Goal: Task Accomplishment & Management: Use online tool/utility

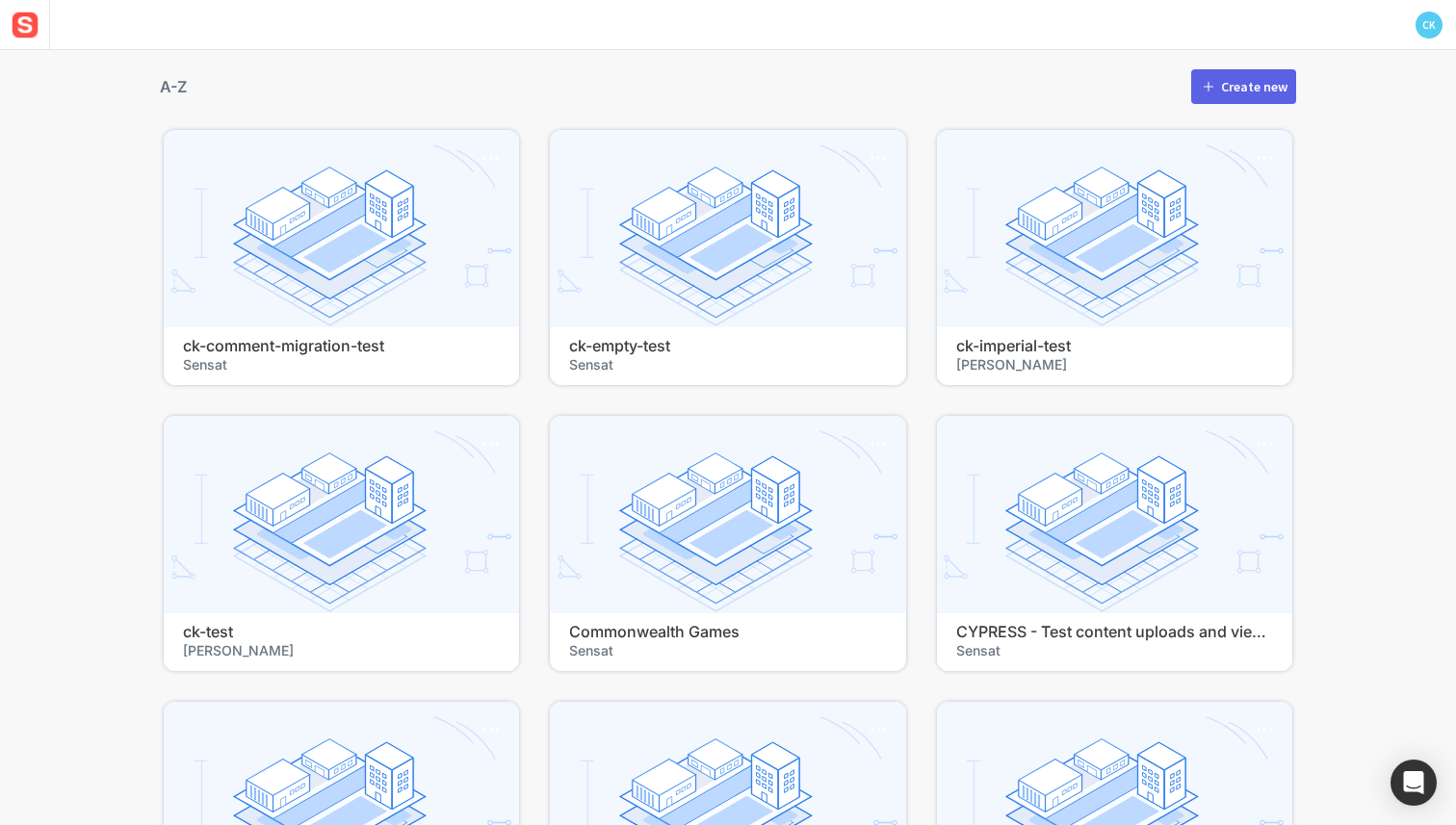
scroll to position [522, 0]
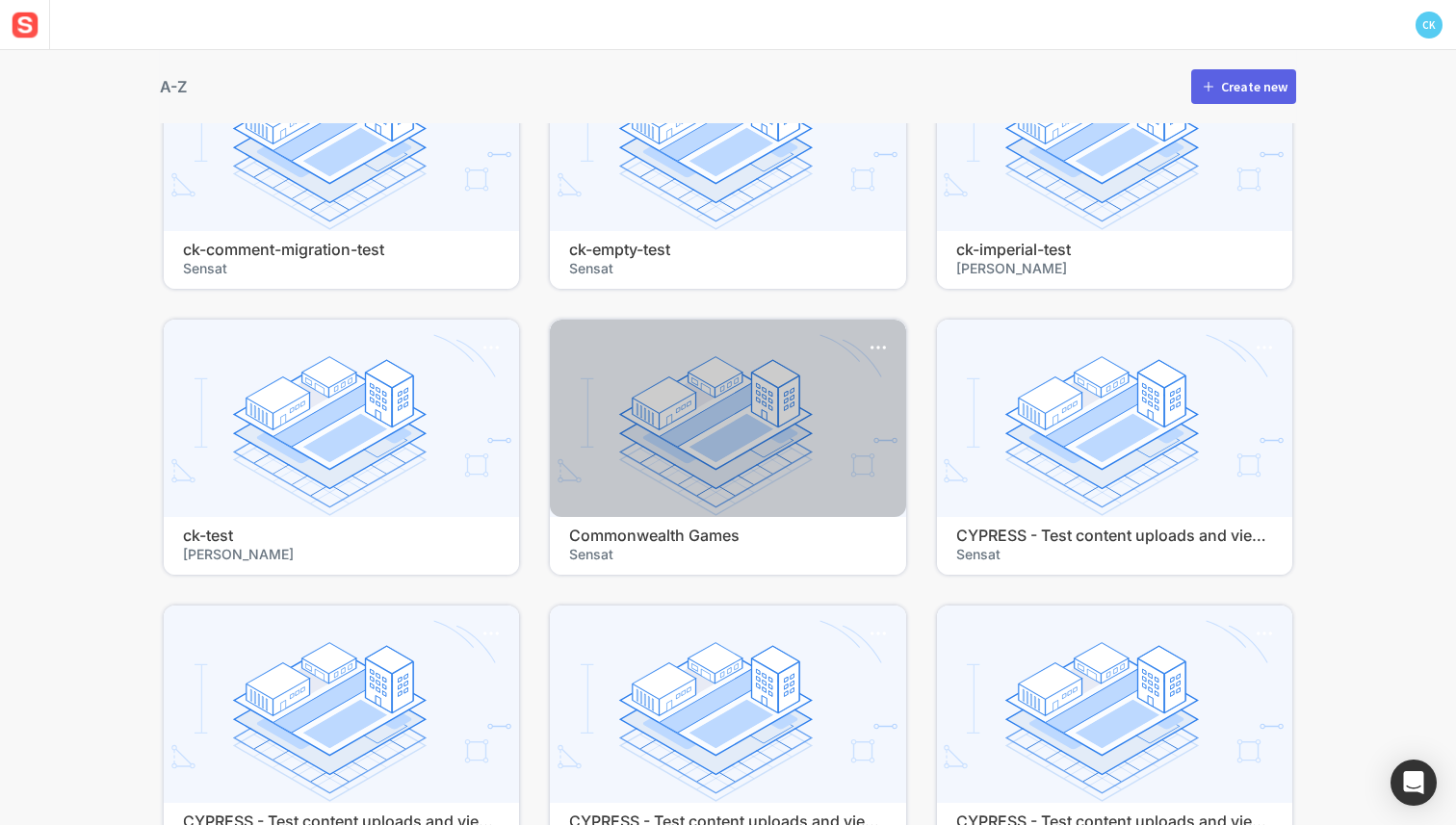
click at [646, 543] on h4 "Commonwealth Games" at bounding box center [727, 535] width 317 height 18
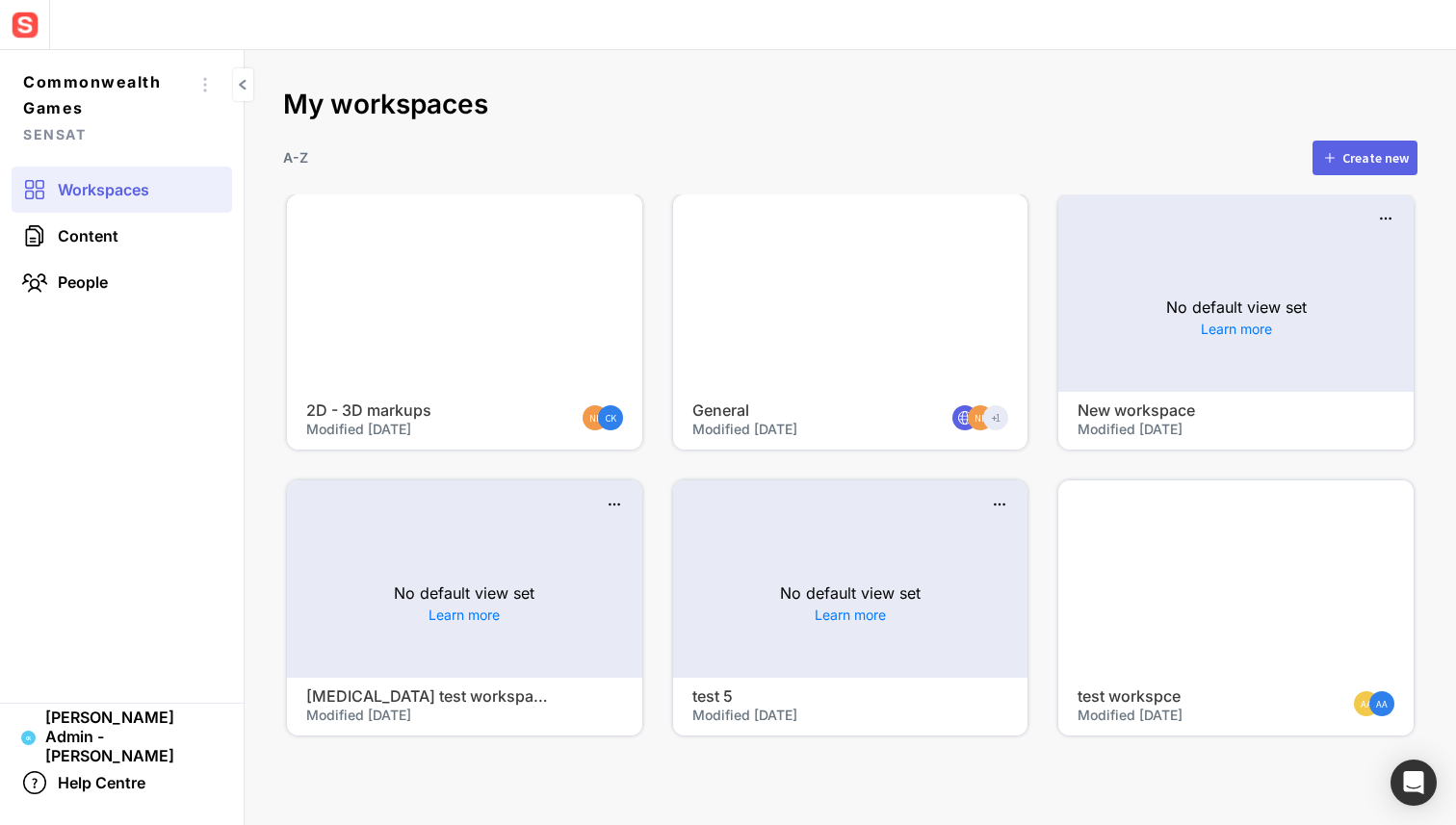
click at [1345, 170] on button "Create new" at bounding box center [1364, 158] width 105 height 35
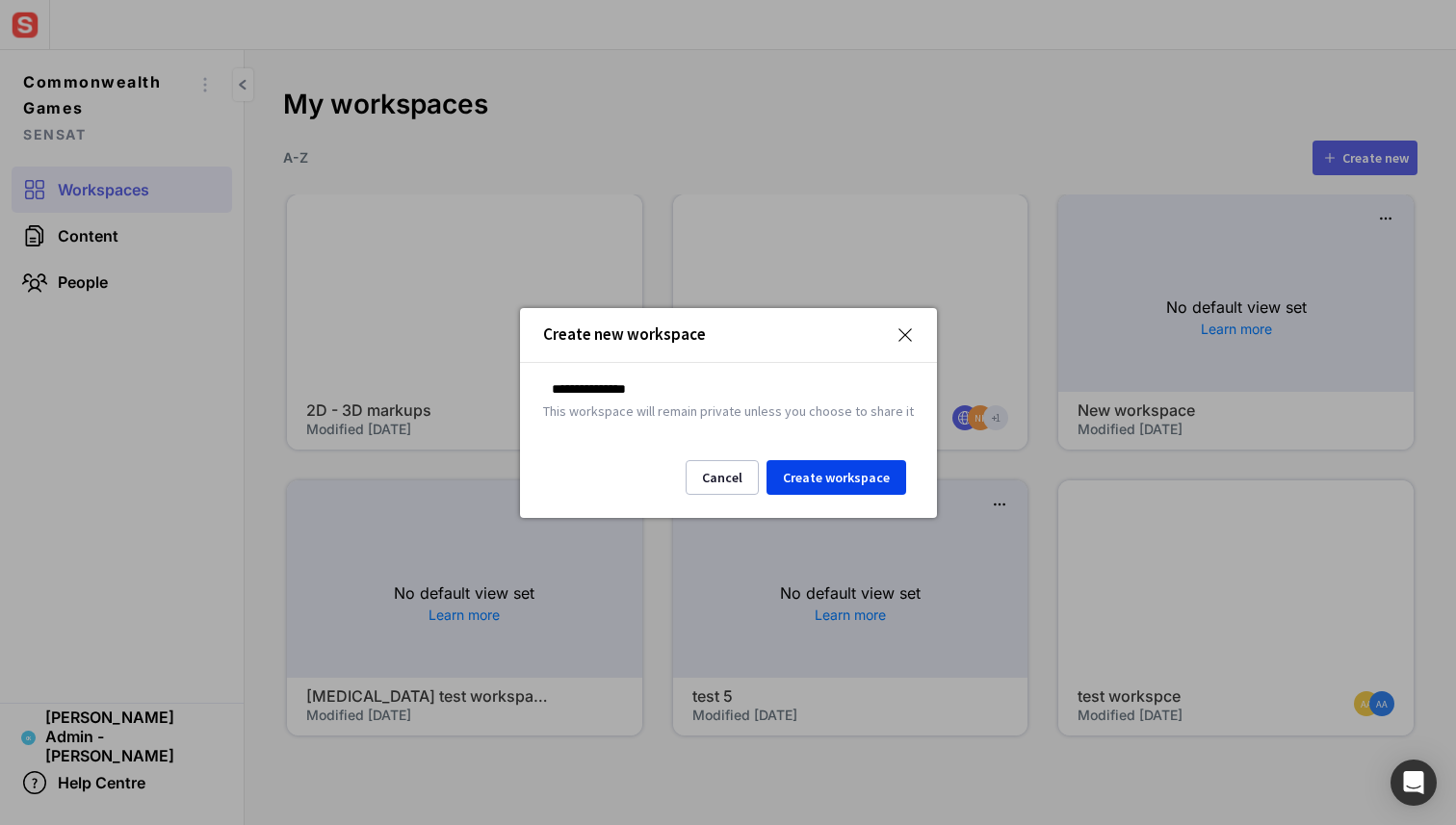
type input "**********"
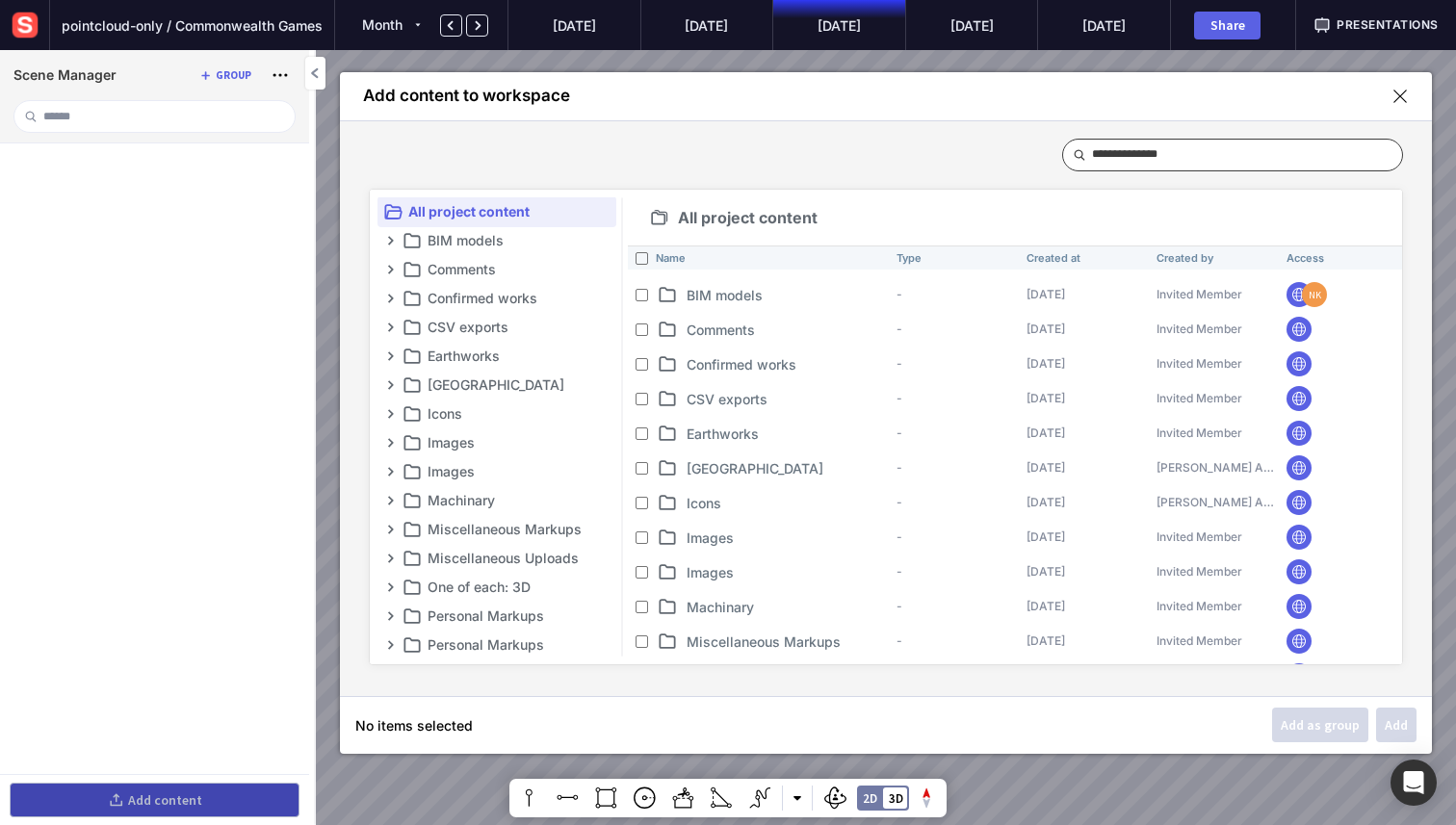
click at [1131, 155] on input at bounding box center [1238, 155] width 295 height 31
type input "****"
click at [866, 158] on mapp-modal-body "All project content BIM models Comments Confirmed works CSV exports Earthworks …" at bounding box center [885, 409] width 1092 height 576
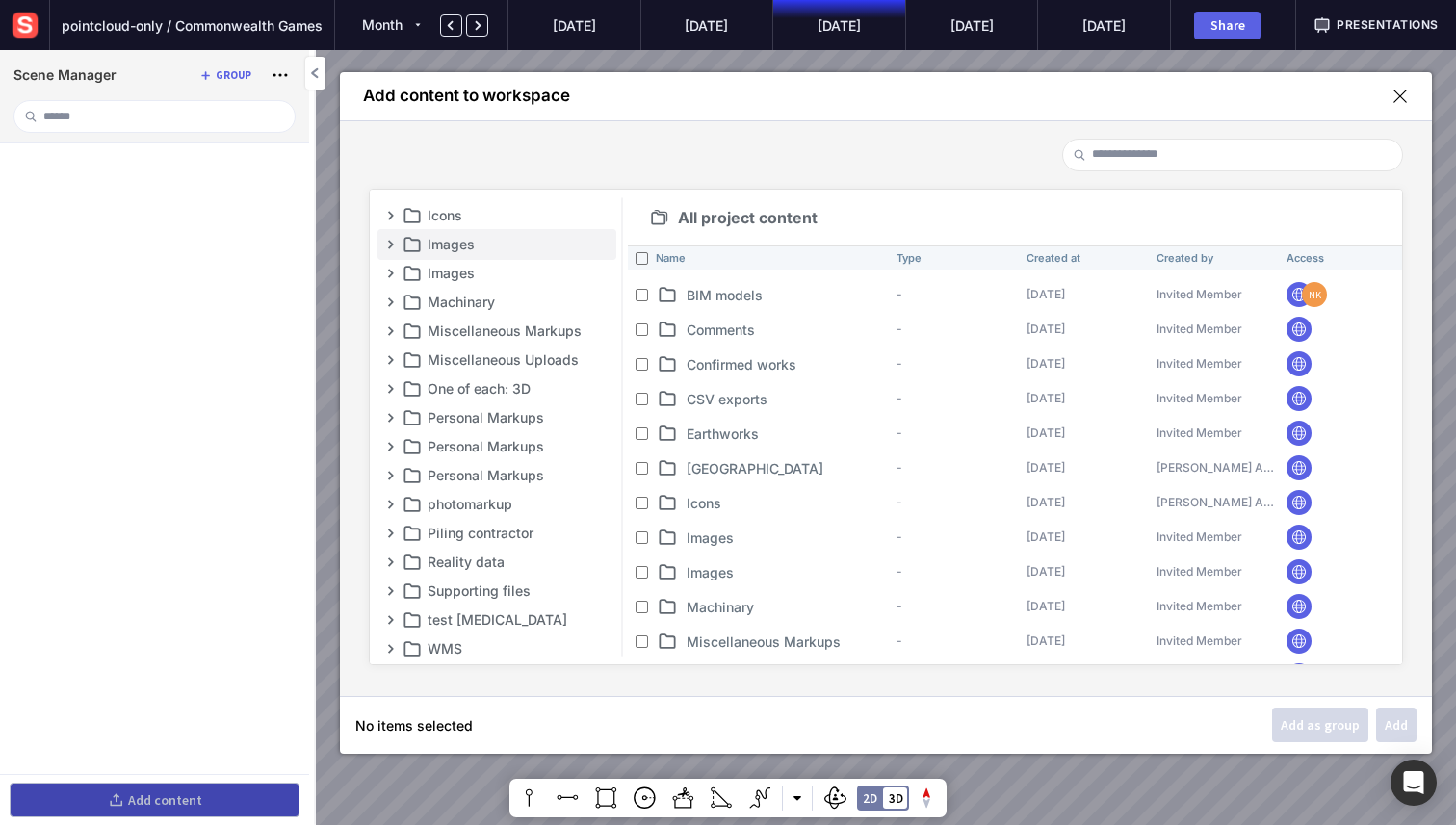
scroll to position [235, 0]
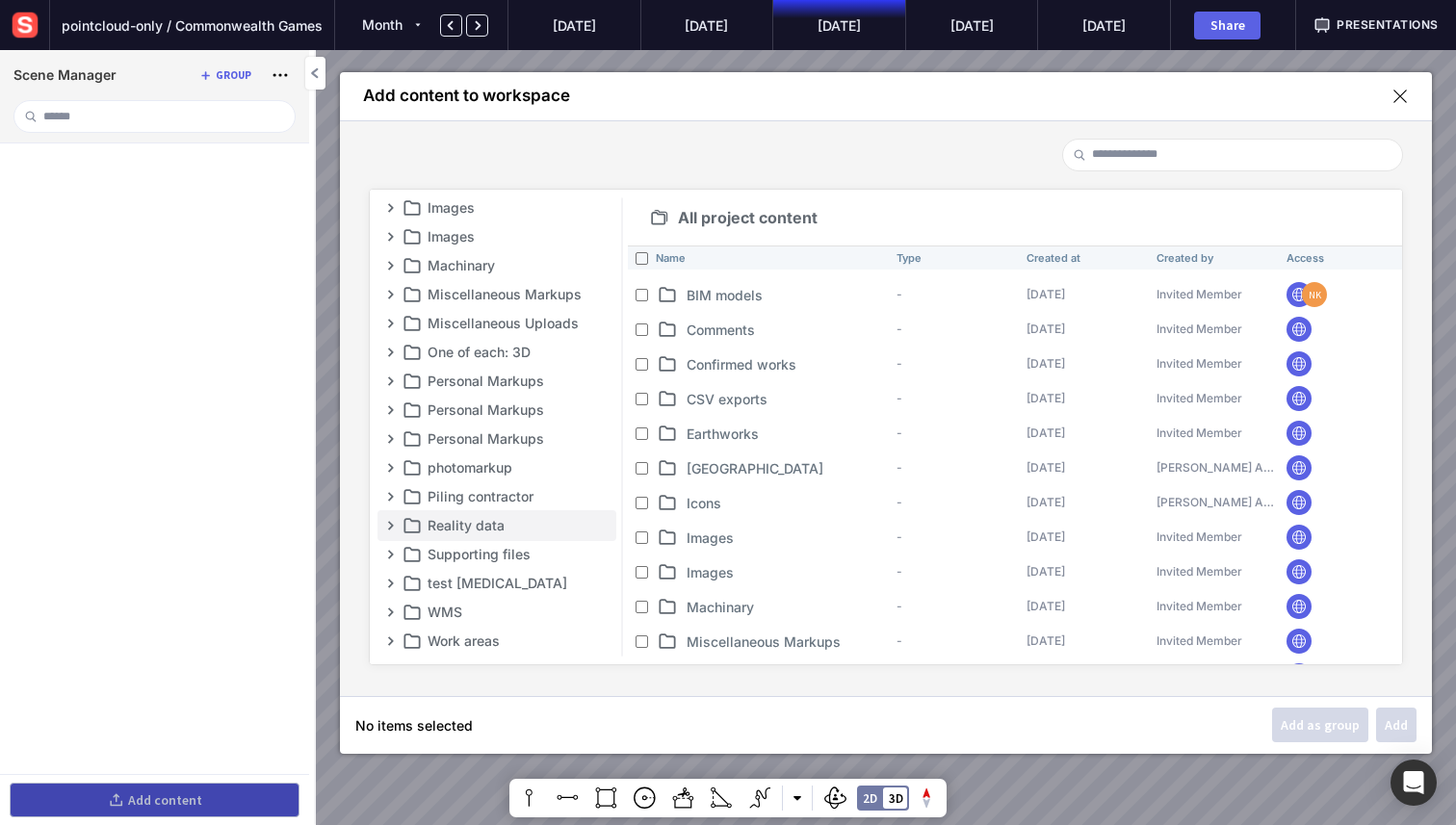
click at [493, 527] on p "Reality data" at bounding box center [519, 525] width 185 height 23
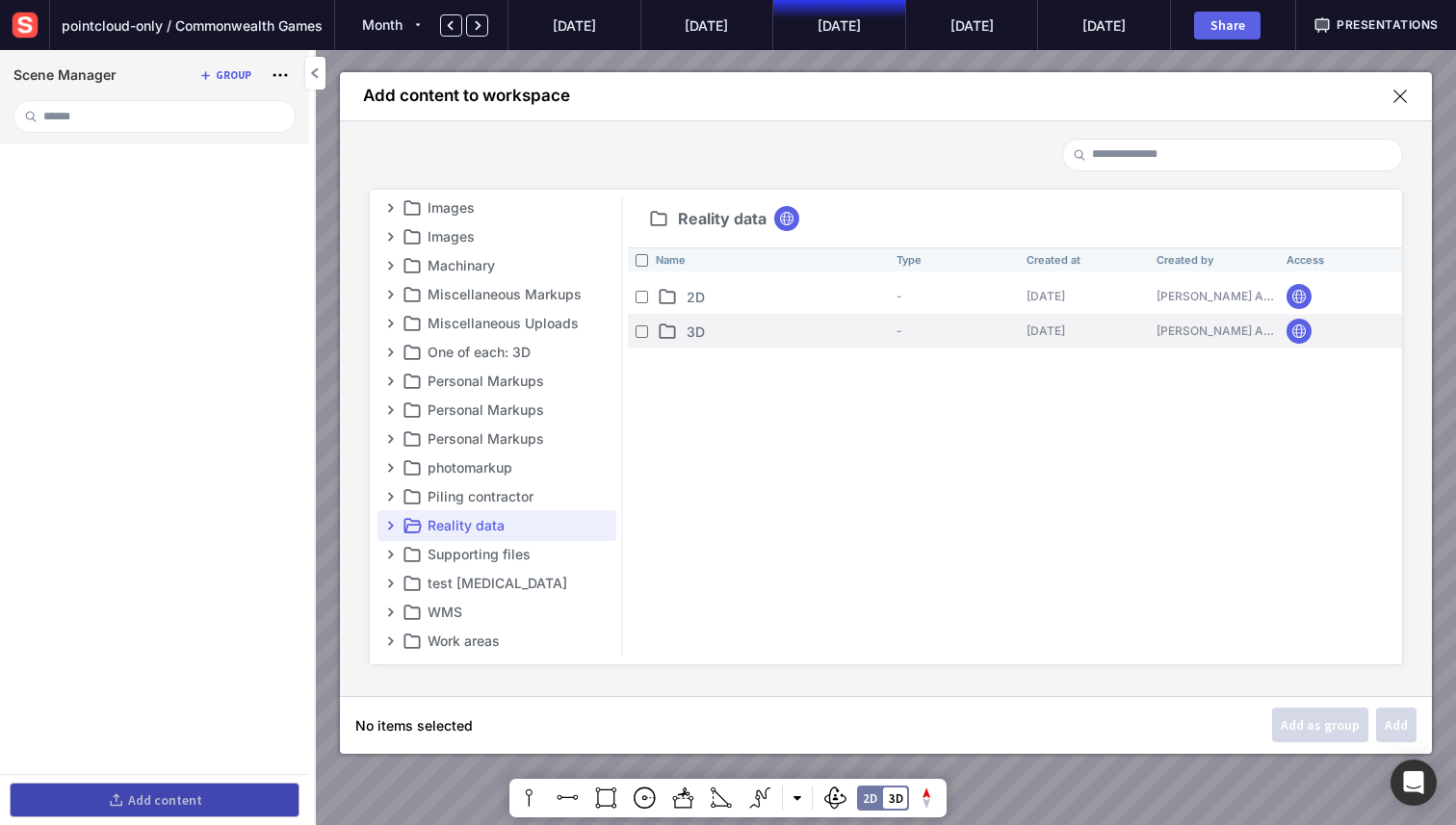
click at [697, 318] on th "3D" at bounding box center [768, 331] width 241 height 35
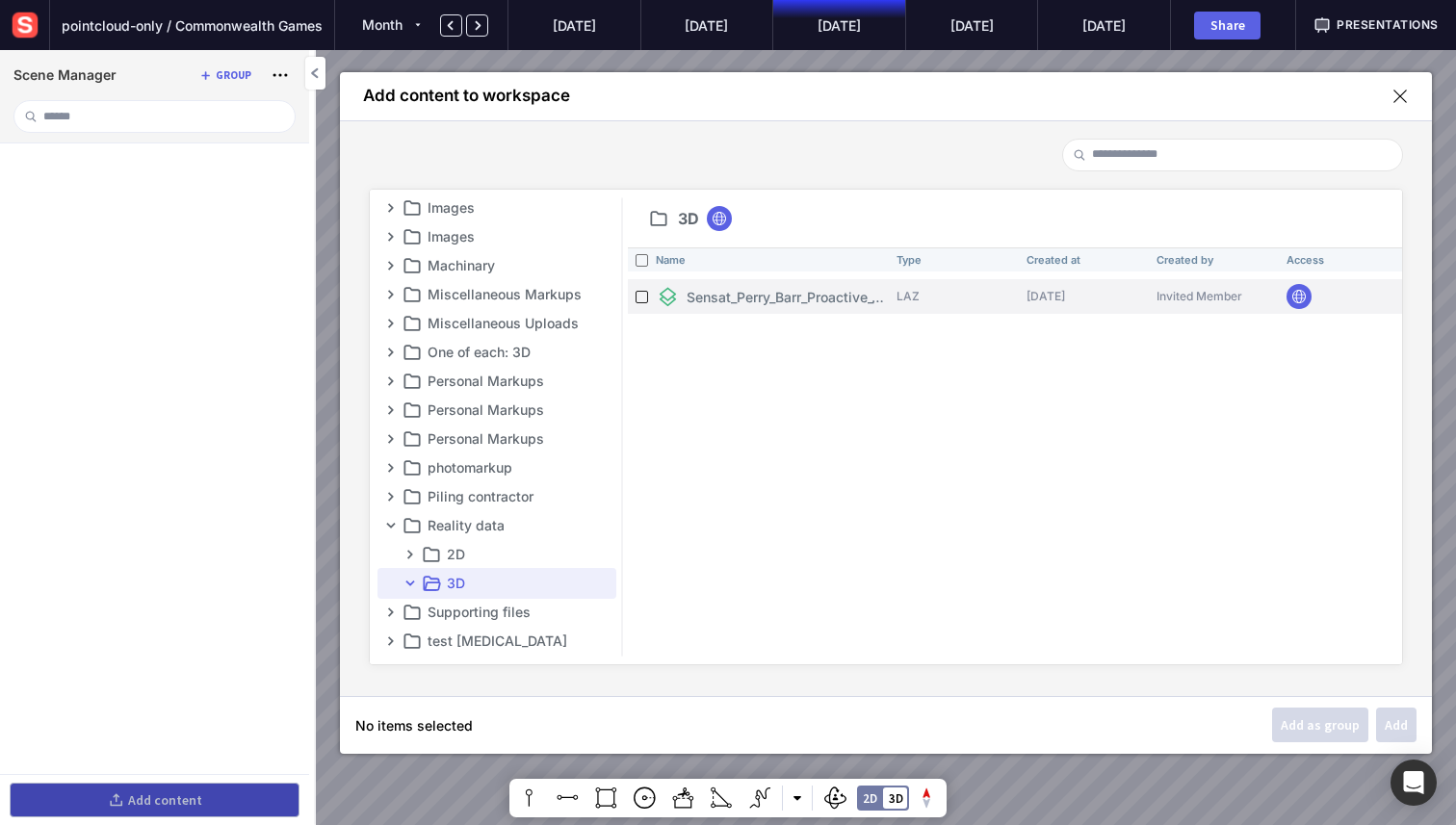
click at [638, 288] on div at bounding box center [642, 297] width 24 height 24
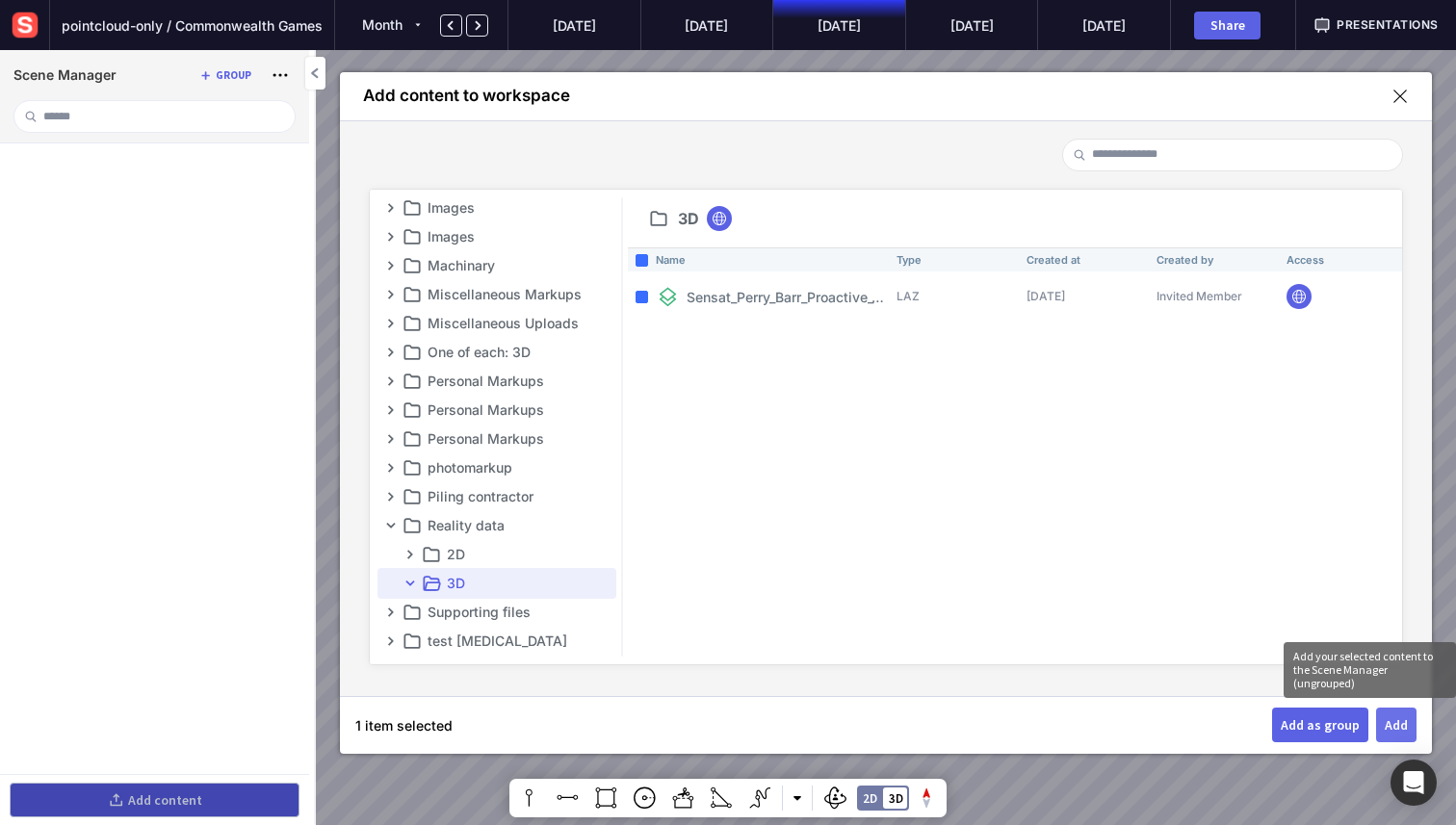
click at [1395, 720] on div "Add" at bounding box center [1396, 724] width 23 height 13
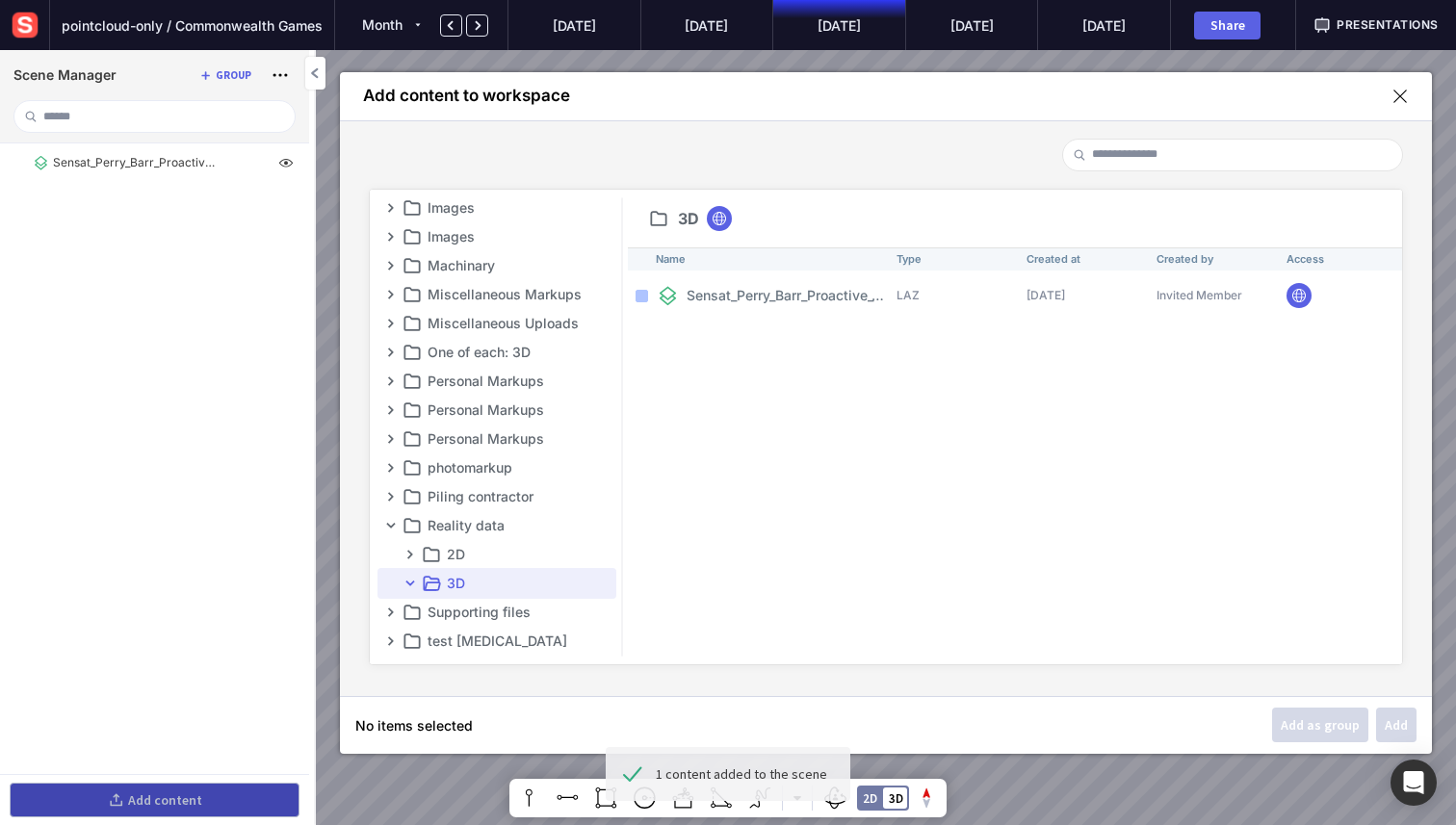
click at [1404, 93] on mapp-icon at bounding box center [1399, 96] width 17 height 17
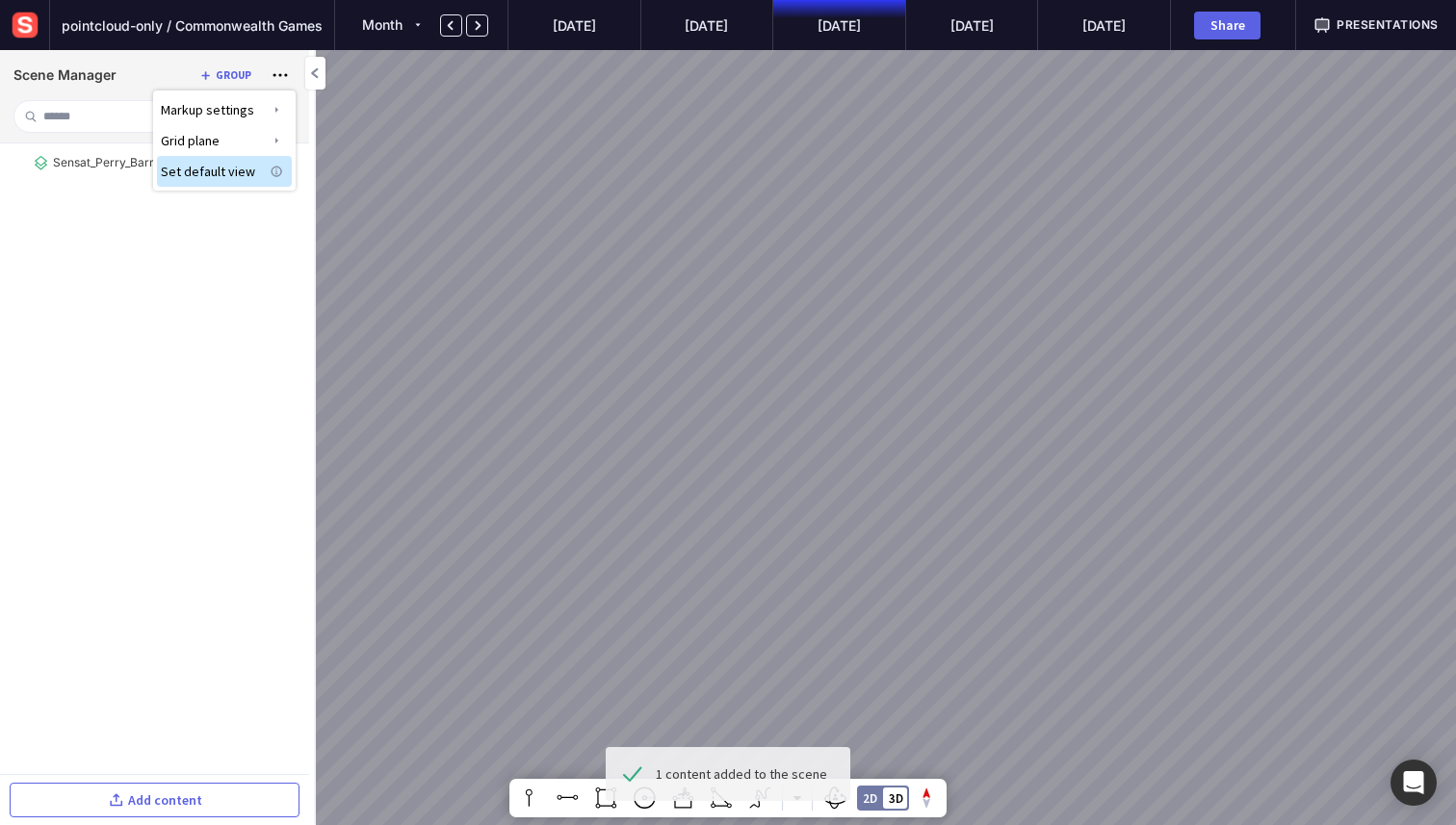
click at [759, 517] on div at bounding box center [728, 412] width 1456 height 825
drag, startPoint x: 694, startPoint y: 504, endPoint x: 772, endPoint y: 503, distance: 78.0
click at [772, 503] on div at bounding box center [728, 412] width 1456 height 825
